Goal: Navigation & Orientation: Find specific page/section

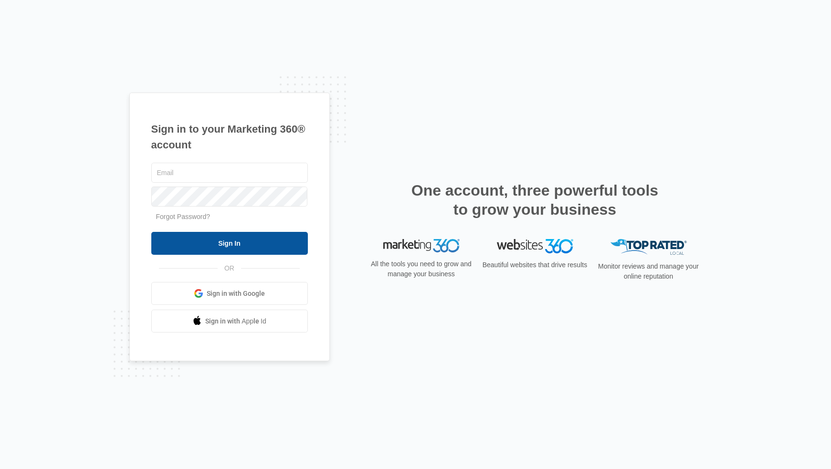
type input "[EMAIL_ADDRESS][DOMAIN_NAME]"
click at [260, 242] on input "Sign In" at bounding box center [229, 243] width 157 height 23
type input "[EMAIL_ADDRESS][DOMAIN_NAME]"
click at [274, 247] on input "Sign In" at bounding box center [229, 243] width 157 height 23
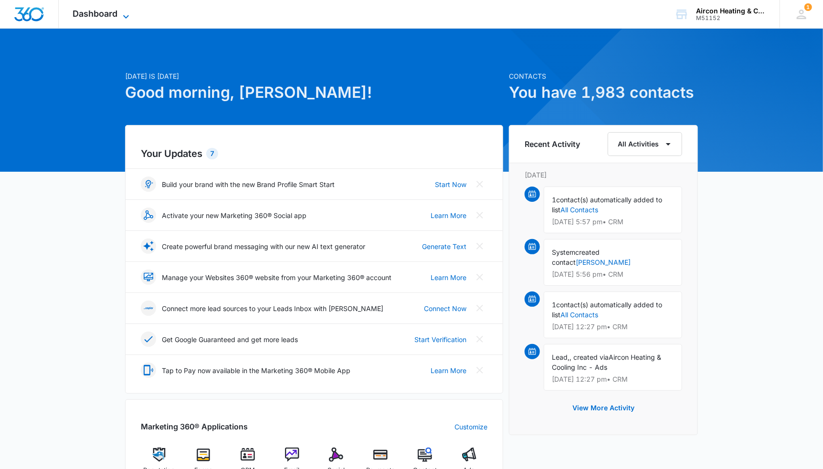
click at [111, 13] on span "Dashboard" at bounding box center [95, 14] width 45 height 10
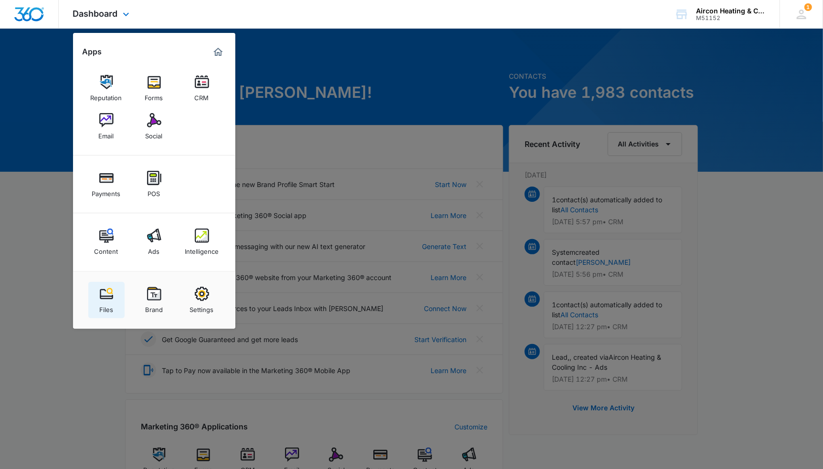
click at [110, 305] on div "Files" at bounding box center [106, 307] width 14 height 12
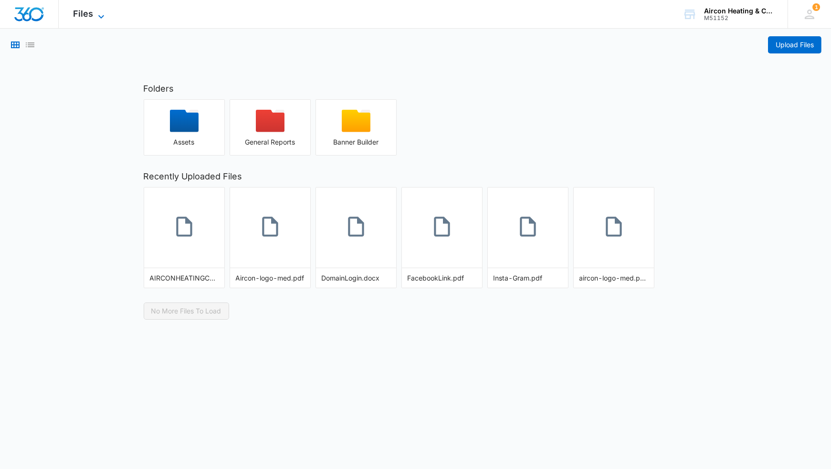
click at [84, 17] on span "Files" at bounding box center [83, 14] width 20 height 10
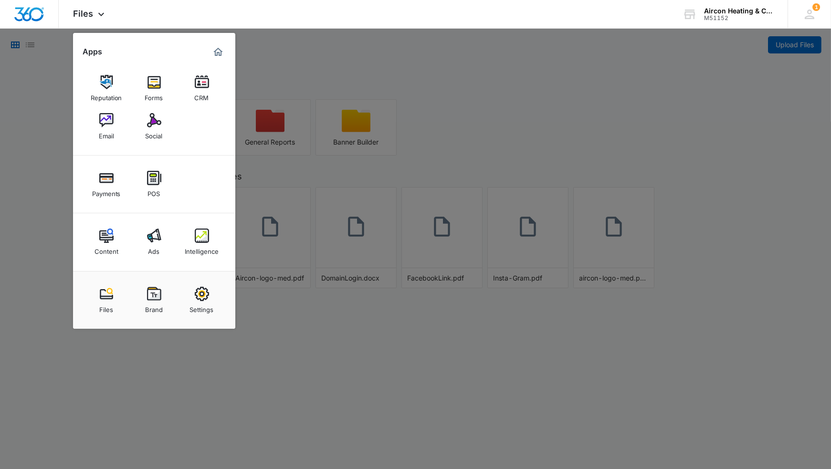
click at [395, 65] on div at bounding box center [415, 234] width 831 height 469
